Goal: Transaction & Acquisition: Purchase product/service

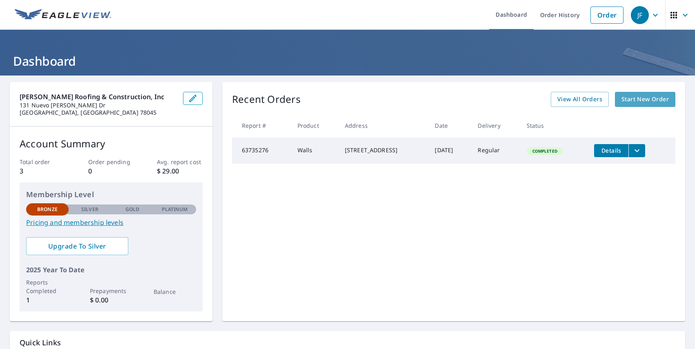
click at [628, 95] on span "Start New Order" at bounding box center [644, 99] width 47 height 10
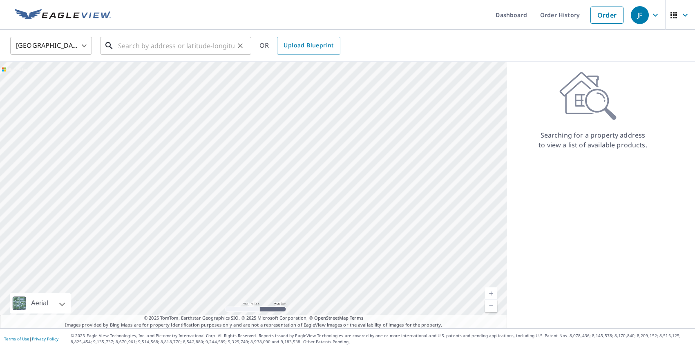
click at [220, 50] on input "text" at bounding box center [176, 45] width 116 height 23
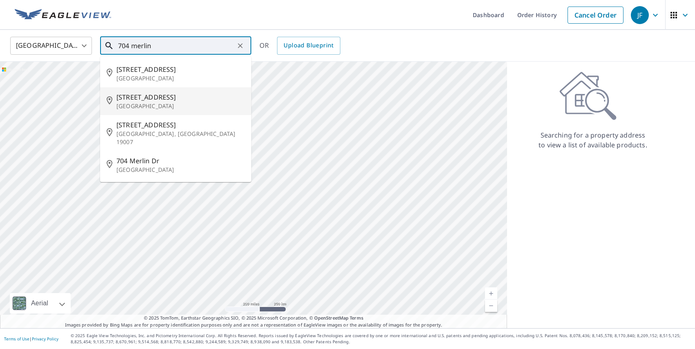
click at [170, 104] on p "[GEOGRAPHIC_DATA]" at bounding box center [180, 106] width 128 height 8
type input "[STREET_ADDRESS]"
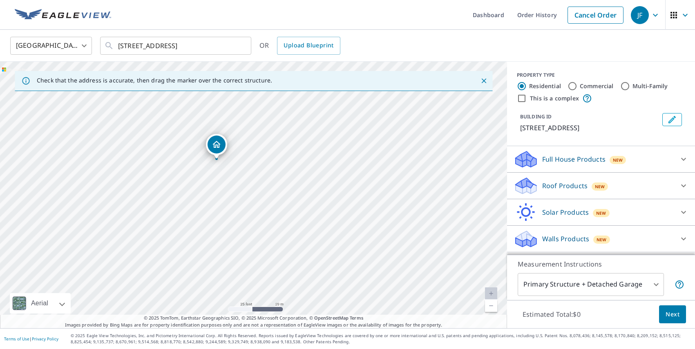
drag, startPoint x: 229, startPoint y: 235, endPoint x: 239, endPoint y: 162, distance: 73.8
click at [239, 162] on div "[STREET_ADDRESS]" at bounding box center [253, 195] width 507 height 267
click at [649, 289] on body "JF JF Dashboard Order History Cancel Order JF [GEOGRAPHIC_DATA] [GEOGRAPHIC_DAT…" at bounding box center [347, 174] width 695 height 349
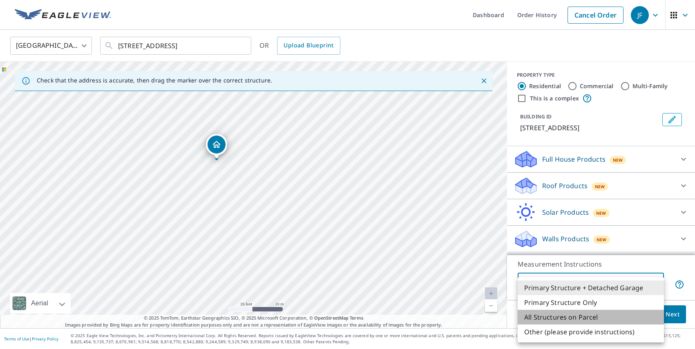
click at [590, 314] on li "All Structures on Parcel" at bounding box center [591, 317] width 146 height 15
type input "3"
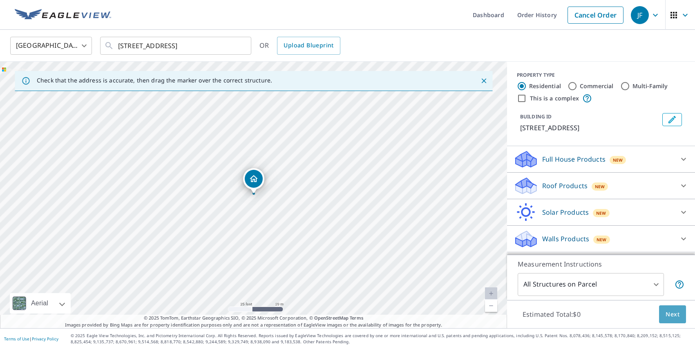
click at [667, 317] on span "Next" at bounding box center [672, 315] width 14 height 10
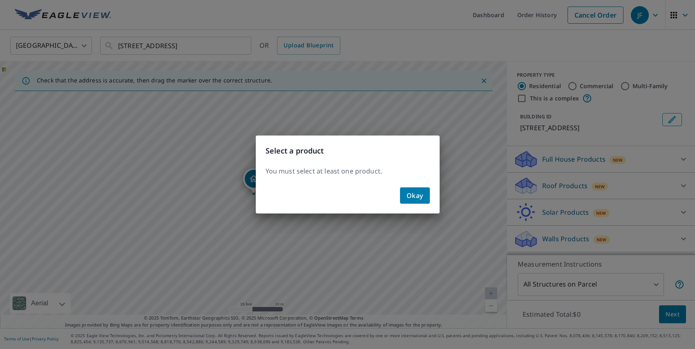
click at [412, 194] on span "Okay" at bounding box center [414, 195] width 17 height 11
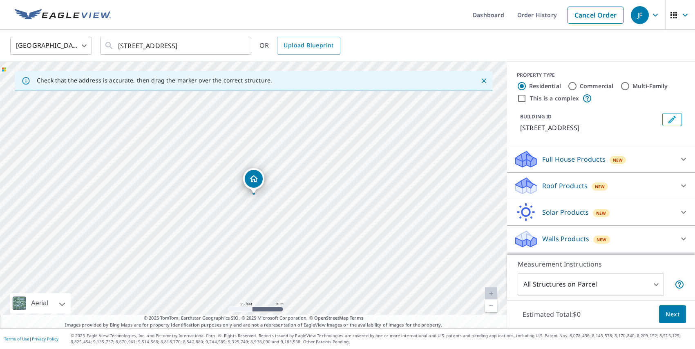
click at [683, 183] on icon at bounding box center [683, 186] width 10 height 10
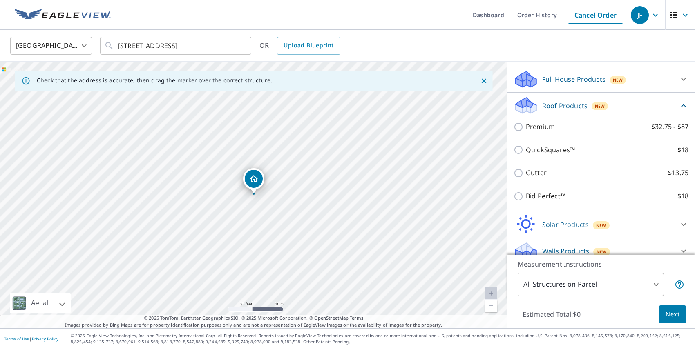
scroll to position [80, 0]
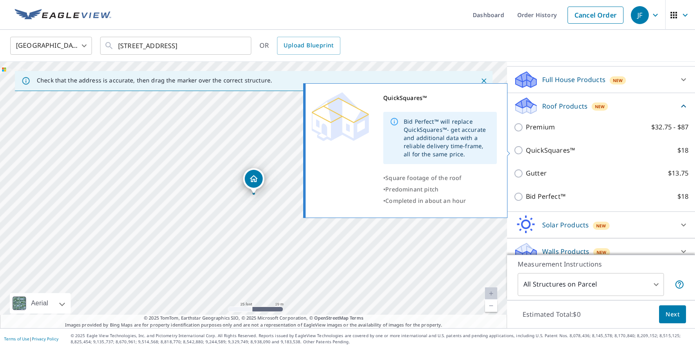
click at [518, 151] on input "QuickSquares™ $18" at bounding box center [519, 150] width 12 height 10
checkbox input "true"
type input "1"
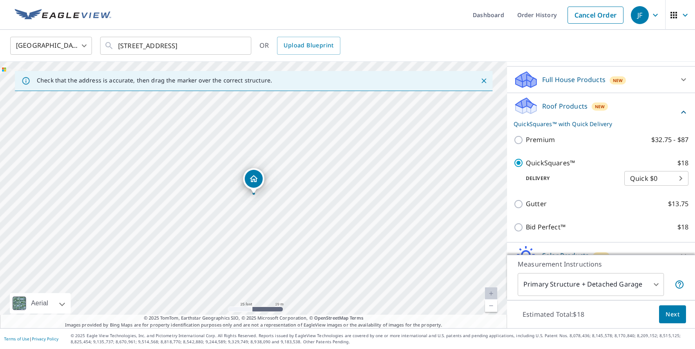
click at [680, 183] on body "JF JF Dashboard Order History Cancel Order JF [GEOGRAPHIC_DATA] [GEOGRAPHIC_DAT…" at bounding box center [347, 174] width 695 height 349
click at [680, 183] on li "Quick $0" at bounding box center [656, 179] width 64 height 15
click at [674, 313] on span "Next" at bounding box center [672, 315] width 14 height 10
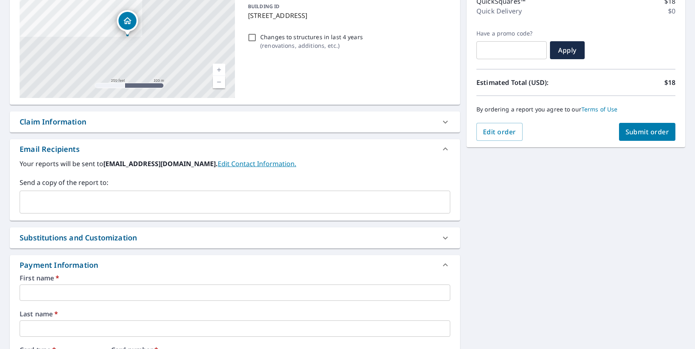
scroll to position [113, 0]
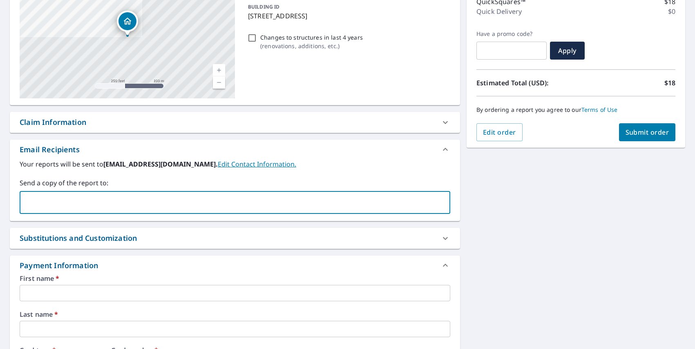
click at [366, 205] on input "text" at bounding box center [228, 203] width 411 height 16
type input "[EMAIL_ADDRESS][DOMAIN_NAME]"
click at [407, 163] on label "Your reports will be sent to [EMAIL_ADDRESS][DOMAIN_NAME]. Edit Contact Informa…" at bounding box center [235, 164] width 431 height 10
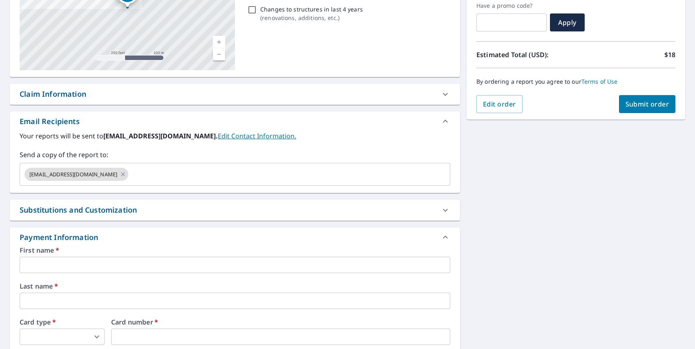
scroll to position [149, 0]
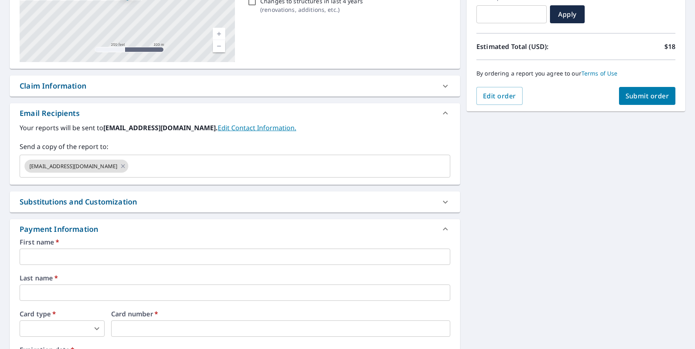
click at [356, 205] on div "Substitutions and Customization" at bounding box center [228, 201] width 416 height 11
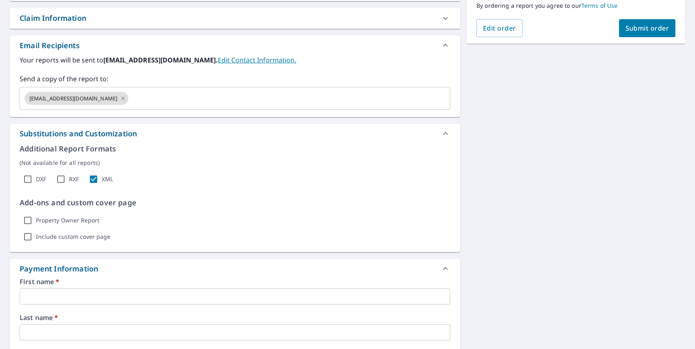
scroll to position [218, 0]
click at [29, 219] on input "Property Owner Report" at bounding box center [28, 220] width 16 height 16
checkbox input "true"
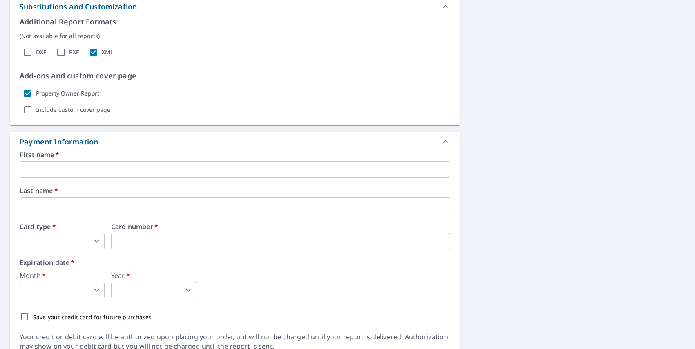
scroll to position [380, 0]
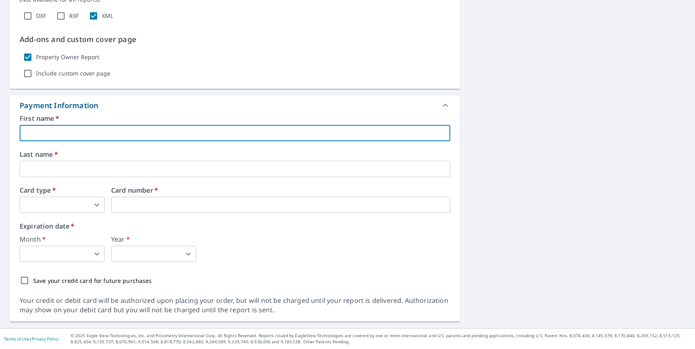
click at [114, 131] on input "text" at bounding box center [235, 133] width 431 height 16
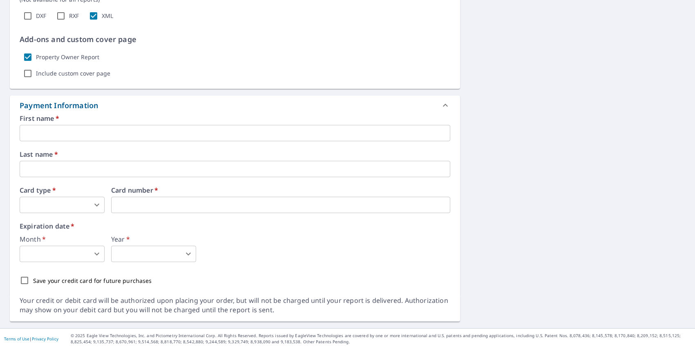
type input "[EMAIL_ADDRESS][DOMAIN_NAME]"
type input "[PERSON_NAME]"
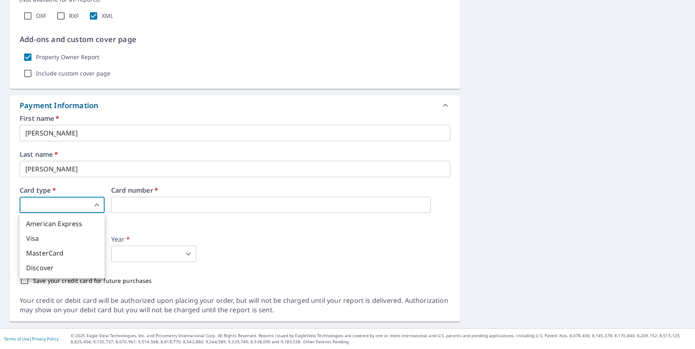
click at [72, 209] on body "JF JF Dashboard Order History Cancel Order JF Dashboard / Finalize Order Finali…" at bounding box center [347, 174] width 695 height 349
click at [65, 236] on li "Visa" at bounding box center [62, 238] width 85 height 15
type input "2"
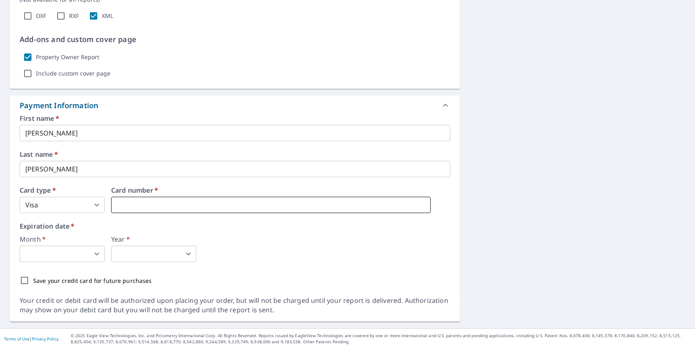
click at [163, 199] on iframe at bounding box center [270, 205] width 319 height 16
click at [75, 258] on body "JF JF Dashboard Order History Cancel Order JF Dashboard / Finalize Order Finali…" at bounding box center [347, 174] width 695 height 349
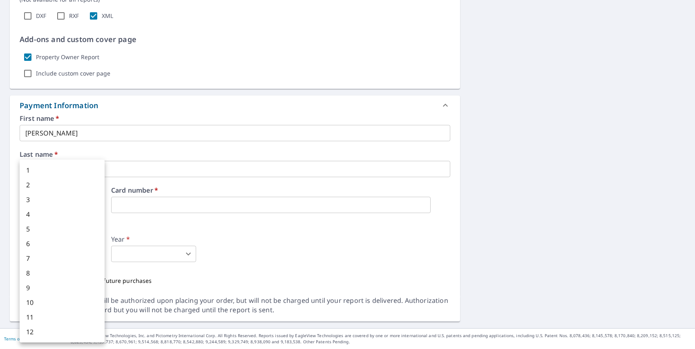
click at [228, 209] on div at bounding box center [347, 174] width 695 height 349
click at [62, 257] on body "JF JF Dashboard Order History Cancel Order JF Dashboard / Finalize Order Finali…" at bounding box center [347, 174] width 695 height 349
click at [62, 257] on li "7" at bounding box center [62, 258] width 85 height 15
type input "7"
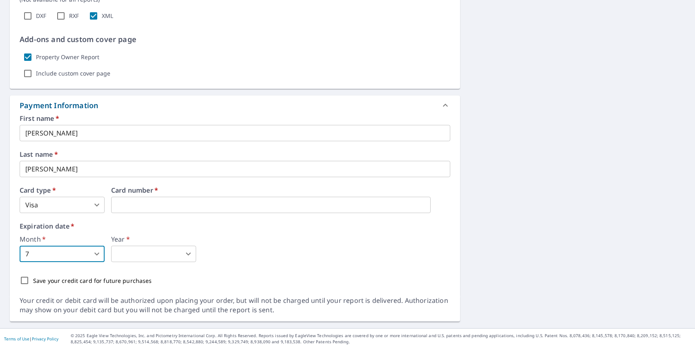
click at [139, 251] on body "JF JF Dashboard Order History Cancel Order JF Dashboard / Finalize Order Finali…" at bounding box center [347, 174] width 695 height 349
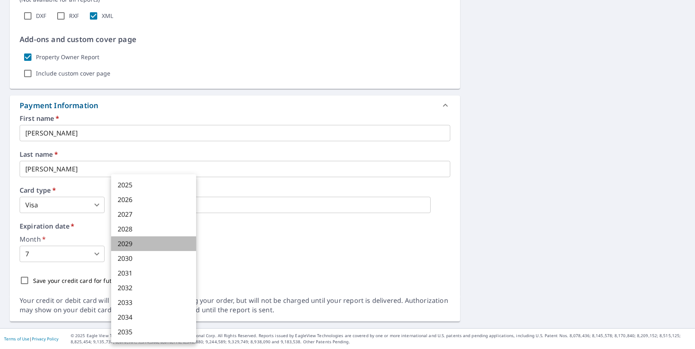
click at [142, 248] on li "2029" at bounding box center [153, 243] width 85 height 15
type input "2029"
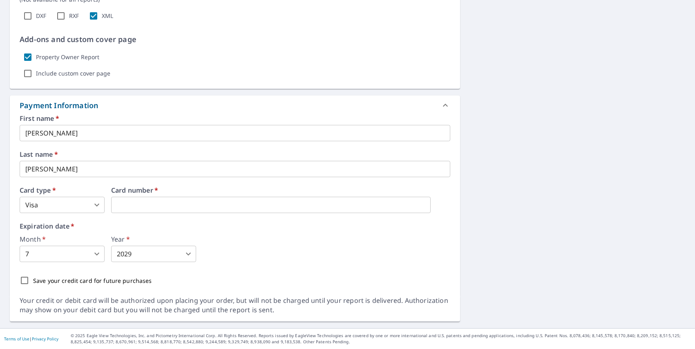
click at [241, 248] on div "Month   * 7 7 ​ Year   * 2029 2029 ​" at bounding box center [235, 249] width 431 height 26
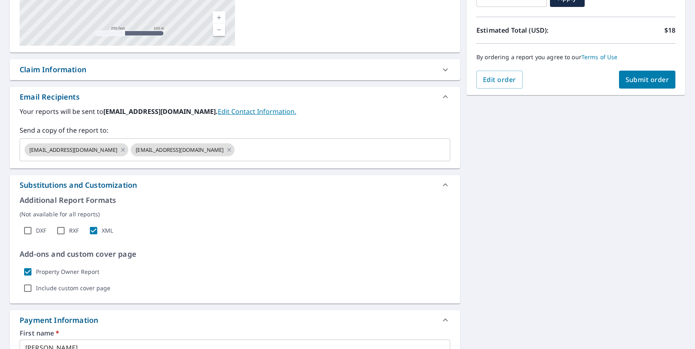
scroll to position [127, 0]
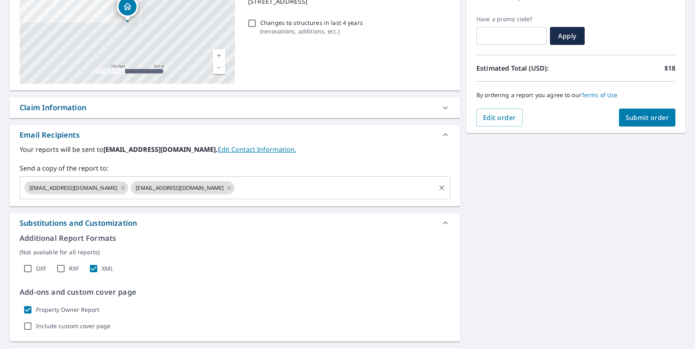
click at [232, 188] on icon at bounding box center [229, 187] width 7 height 9
click at [630, 119] on span "Submit order" at bounding box center [647, 117] width 44 height 9
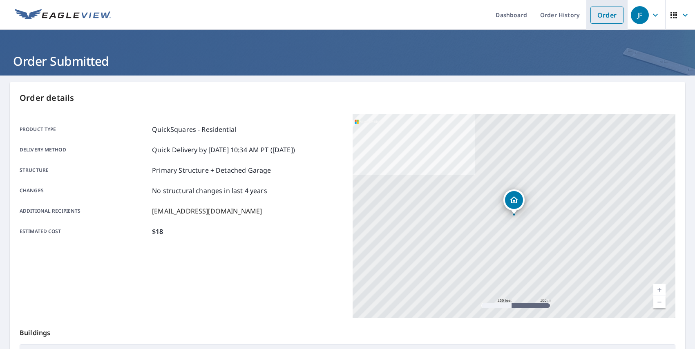
click at [594, 15] on link "Order" at bounding box center [606, 15] width 33 height 17
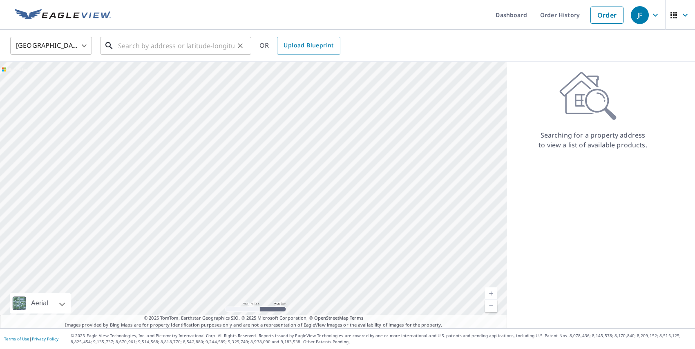
click at [203, 51] on input "text" at bounding box center [176, 45] width 116 height 23
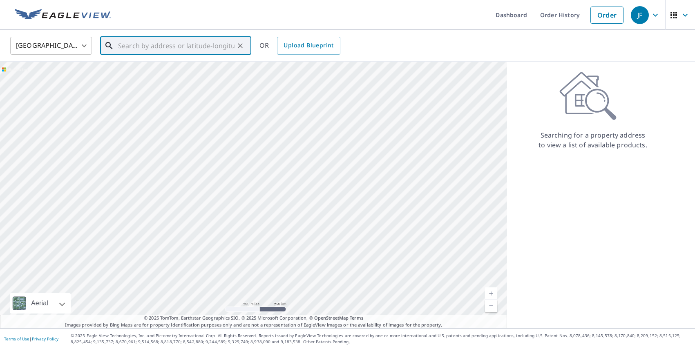
paste input "105 club view Dr"
click at [166, 45] on input "105 club view Dr [PERSON_NAME]" at bounding box center [176, 45] width 116 height 23
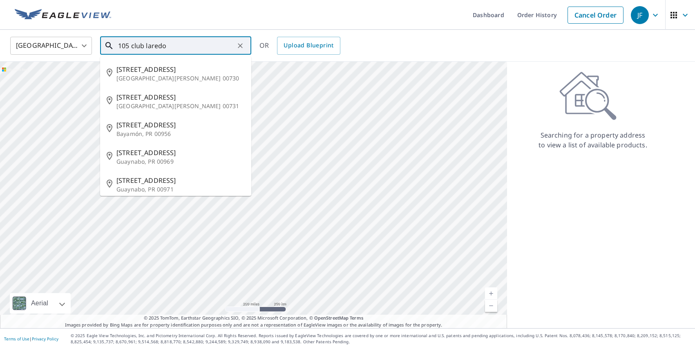
click at [183, 47] on input "105 club laredo" at bounding box center [176, 45] width 116 height 23
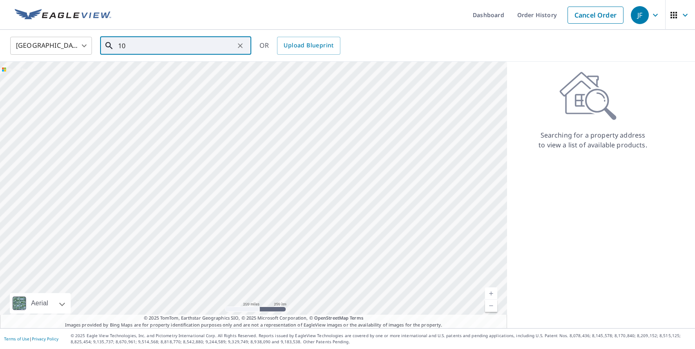
type input "1"
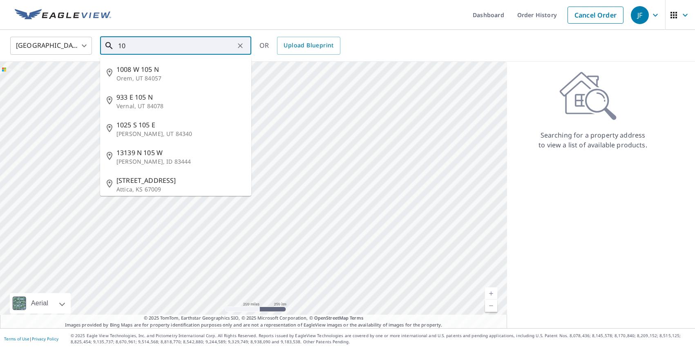
type input "1"
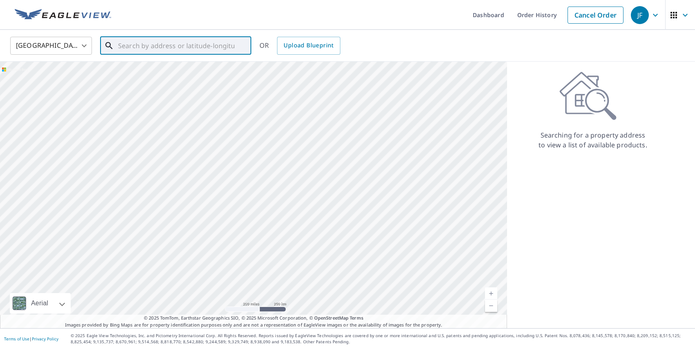
click at [198, 46] on input "text" at bounding box center [176, 45] width 116 height 23
type input "1"
click at [283, 15] on ul "Dashboard Order History Cancel Order" at bounding box center [371, 15] width 511 height 30
